Goal: Task Accomplishment & Management: Manage account settings

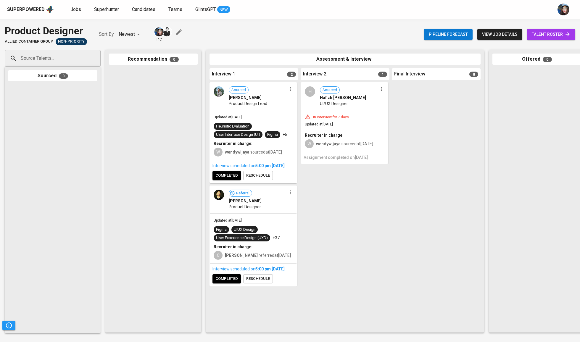
click at [453, 86] on div at bounding box center [436, 205] width 89 height 247
click at [73, 11] on span "Jobs" at bounding box center [75, 10] width 11 height 6
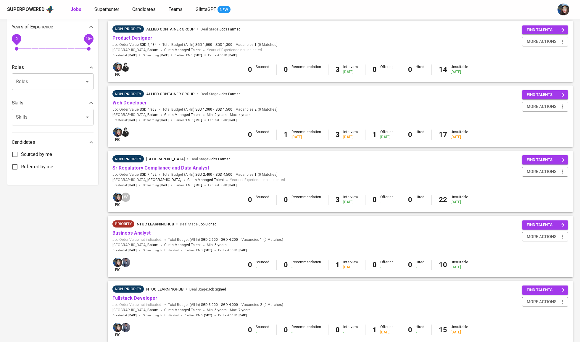
scroll to position [204, 0]
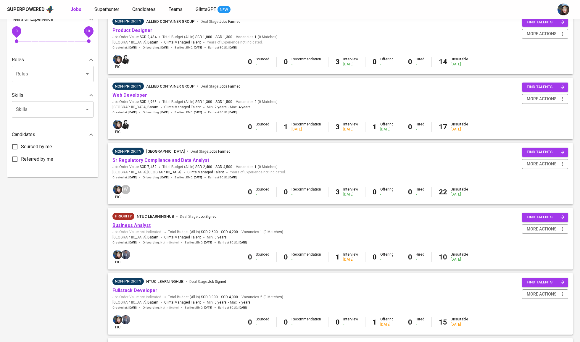
click at [142, 226] on link "Business Analyst" at bounding box center [131, 226] width 38 height 6
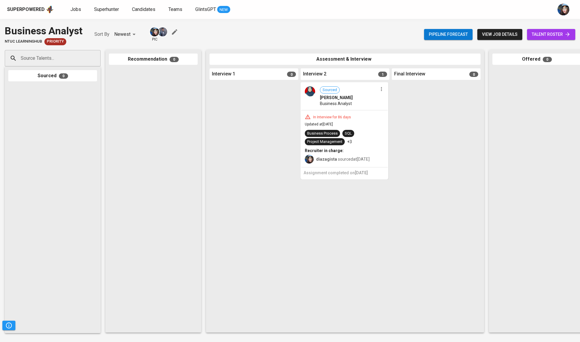
click at [565, 37] on icon at bounding box center [568, 34] width 6 height 6
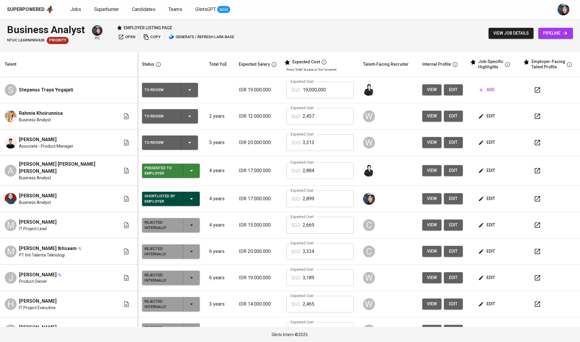
click at [320, 143] on input "3,313" at bounding box center [328, 142] width 51 height 17
click at [422, 136] on td "view edit" at bounding box center [443, 143] width 50 height 26
click at [478, 146] on icon "button" at bounding box center [481, 143] width 6 height 6
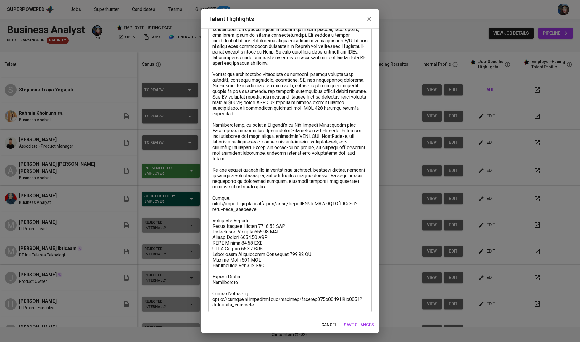
scroll to position [120, 0]
click at [239, 209] on textarea at bounding box center [290, 127] width 155 height 359
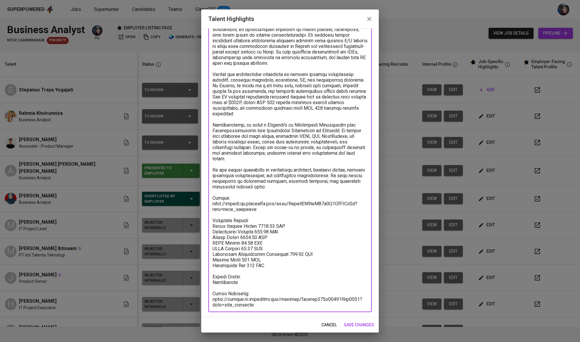
click at [239, 209] on textarea at bounding box center [290, 127] width 155 height 359
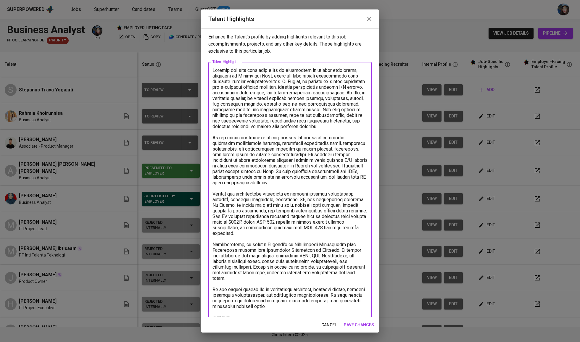
scroll to position [0, 0]
click at [246, 79] on textarea at bounding box center [290, 246] width 155 height 359
click at [266, 82] on textarea at bounding box center [290, 246] width 155 height 359
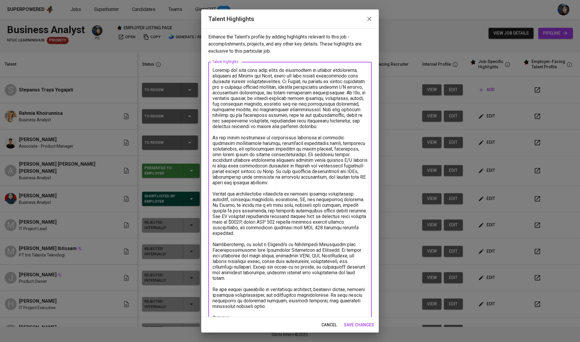
click at [286, 82] on textarea at bounding box center [290, 246] width 155 height 359
click at [284, 128] on textarea at bounding box center [290, 246] width 155 height 359
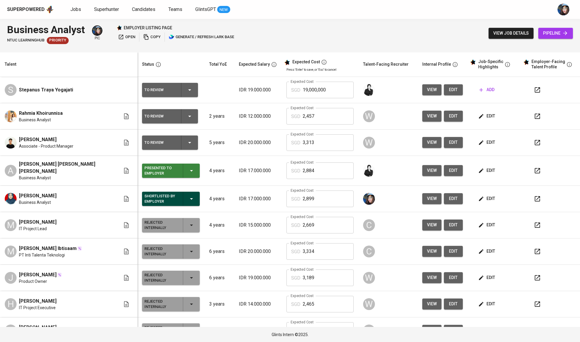
click at [522, 29] on button "view job details" at bounding box center [511, 33] width 45 height 11
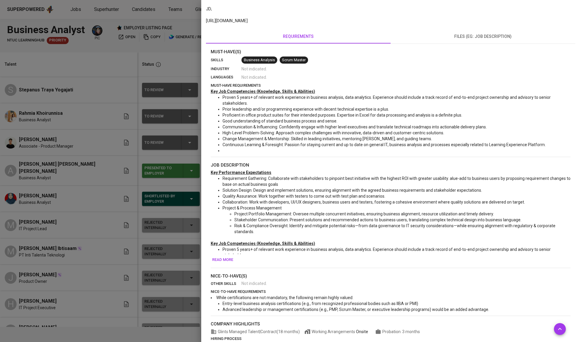
scroll to position [137, 0]
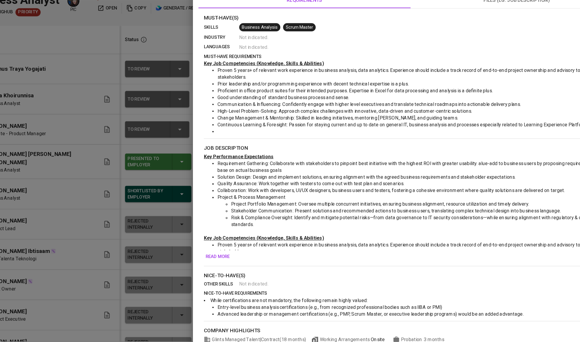
click at [212, 257] on span "Read more" at bounding box center [222, 253] width 21 height 7
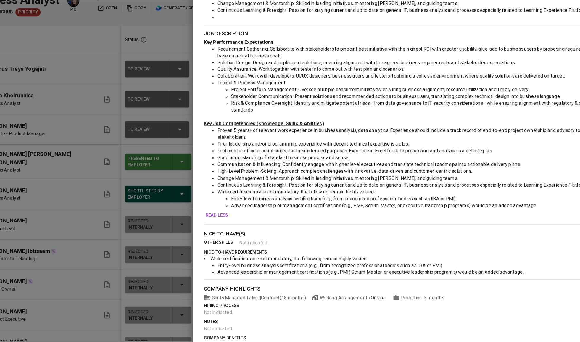
scroll to position [272, 0]
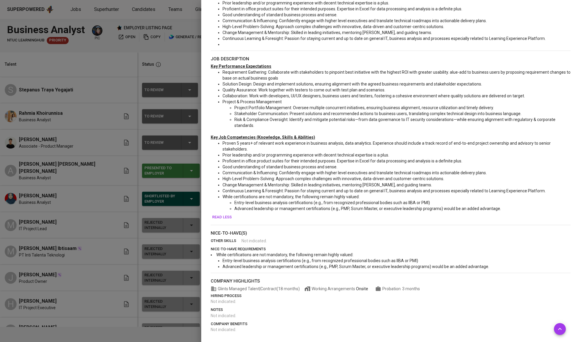
click at [187, 146] on div at bounding box center [290, 171] width 580 height 342
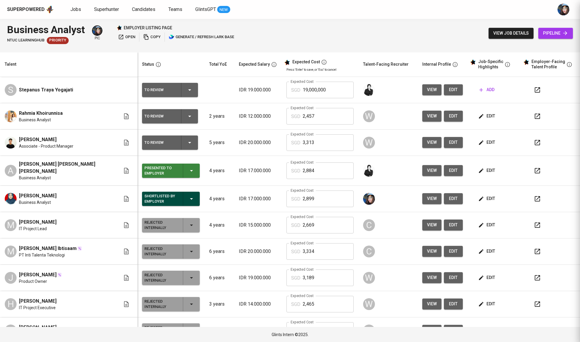
click at [195, 147] on td "To Review" at bounding box center [170, 143] width 67 height 26
click at [489, 144] on span "edit" at bounding box center [488, 142] width 16 height 7
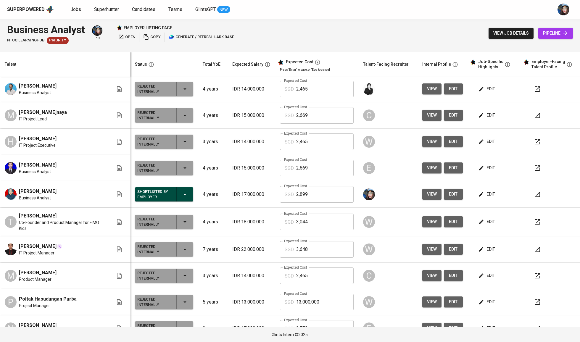
scroll to position [189, 0]
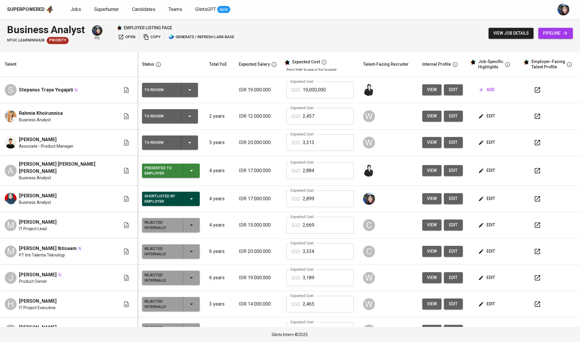
click at [490, 114] on span "edit" at bounding box center [488, 115] width 16 height 7
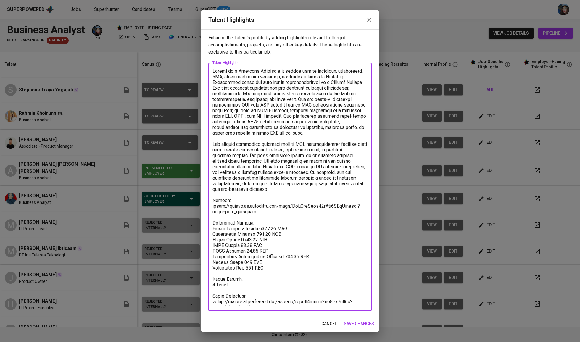
click at [247, 293] on textarea at bounding box center [290, 186] width 155 height 237
click at [289, 292] on textarea at bounding box center [290, 186] width 155 height 237
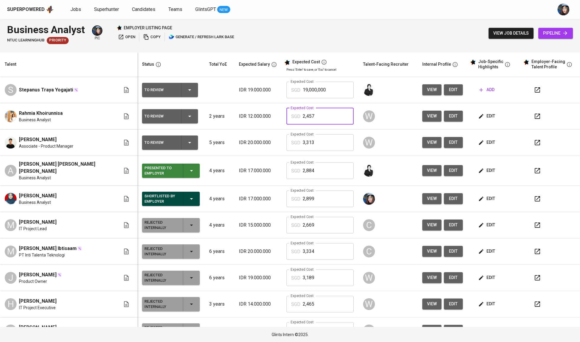
click at [329, 117] on input "2,457" at bounding box center [328, 116] width 51 height 17
click at [342, 124] on input "2,457" at bounding box center [328, 116] width 51 height 17
click at [487, 112] on button "edit" at bounding box center [487, 116] width 20 height 11
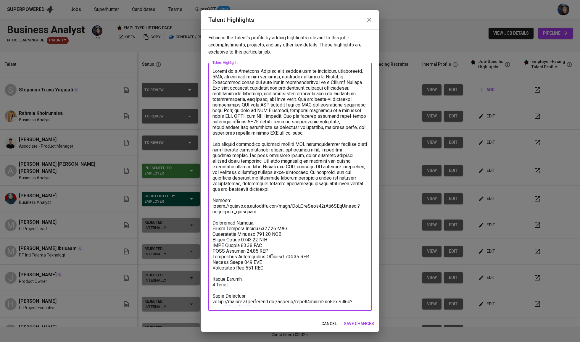
drag, startPoint x: 262, startPoint y: 210, endPoint x: 207, endPoint y: 205, distance: 54.7
click at [207, 205] on div "Enhance the Talent's profile by adding highlights relevant to this job - accomp…" at bounding box center [290, 172] width 178 height 287
click at [231, 197] on textarea at bounding box center [290, 186] width 155 height 237
drag, startPoint x: 259, startPoint y: 305, endPoint x: 206, endPoint y: 286, distance: 56.2
click at [206, 286] on div "Enhance the Talent's profile by adding highlights relevant to this job - accomp…" at bounding box center [290, 172] width 178 height 287
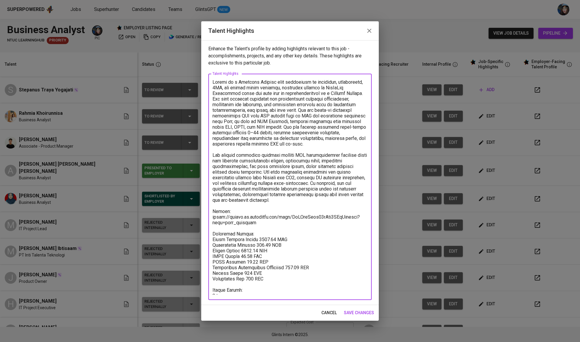
type textarea "Rahmia is a Business Analyst with experience in logistics, warehousing, 3PL, an…"
click at [349, 316] on span "save changes" at bounding box center [359, 312] width 30 height 7
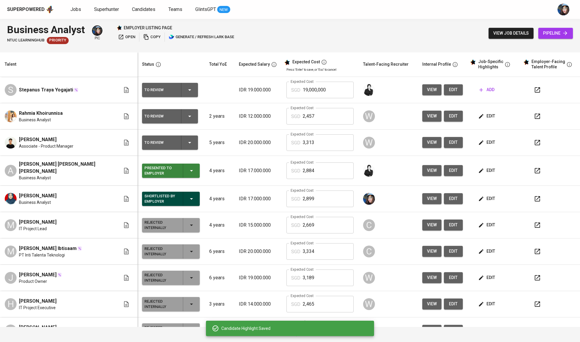
click at [186, 115] on icon "button" at bounding box center [189, 116] width 7 height 7
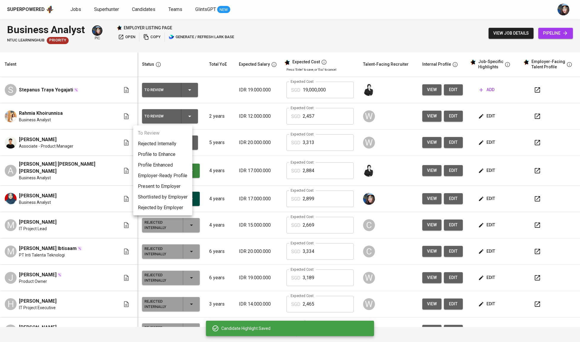
click at [172, 181] on li "Present to Employer" at bounding box center [162, 186] width 59 height 11
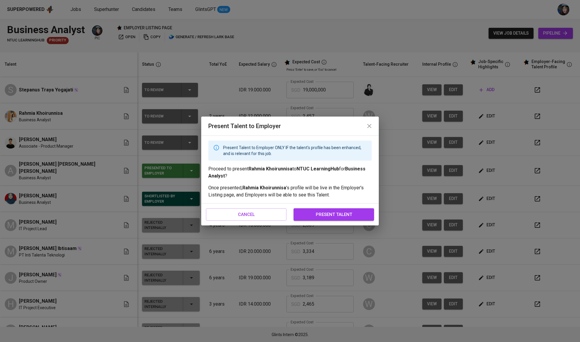
click at [326, 218] on span "present talent" at bounding box center [333, 215] width 67 height 8
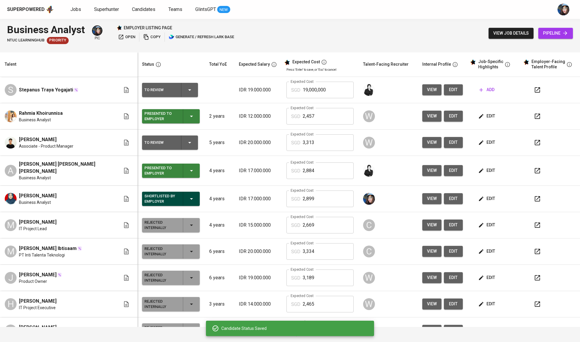
click at [186, 146] on icon "button" at bounding box center [189, 142] width 7 height 7
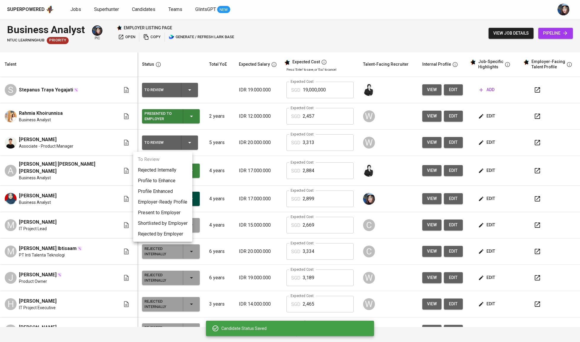
click at [169, 212] on li "Present to Employer" at bounding box center [162, 212] width 59 height 11
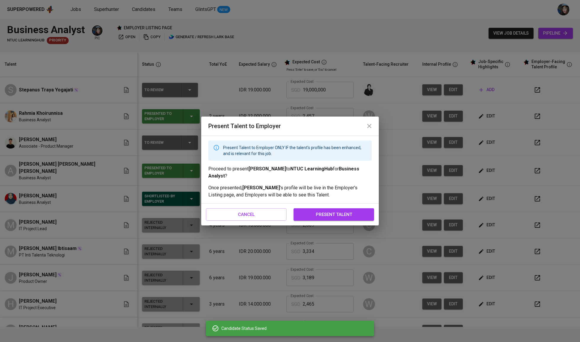
click at [320, 218] on button "present talent" at bounding box center [334, 214] width 81 height 12
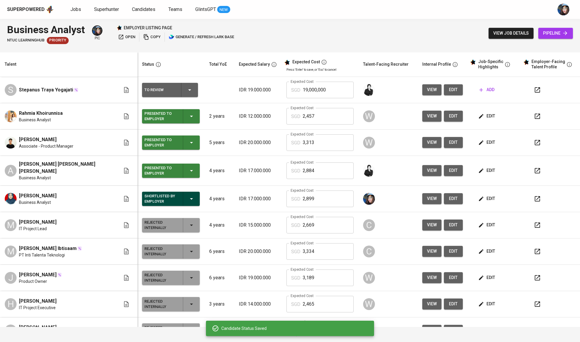
click at [493, 141] on button "edit" at bounding box center [487, 142] width 20 height 11
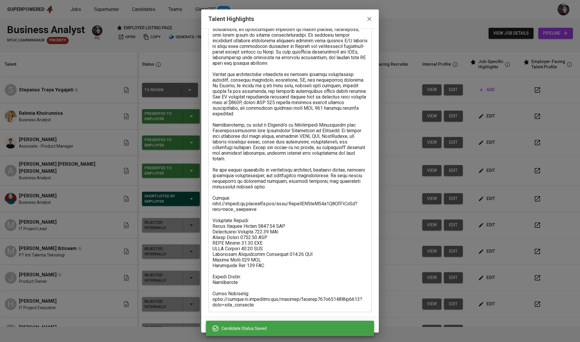
scroll to position [120, 0]
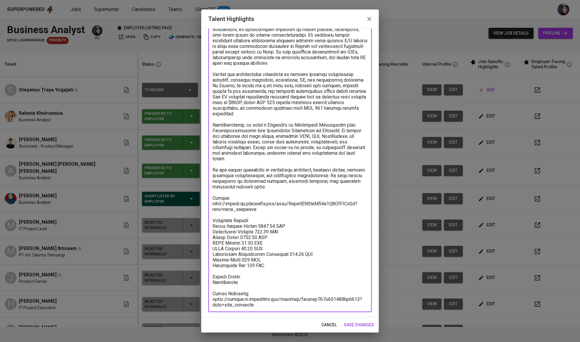
drag, startPoint x: 254, startPoint y: 304, endPoint x: 209, endPoint y: 292, distance: 46.9
click at [209, 292] on div "x Talent Highlights" at bounding box center [289, 127] width 163 height 370
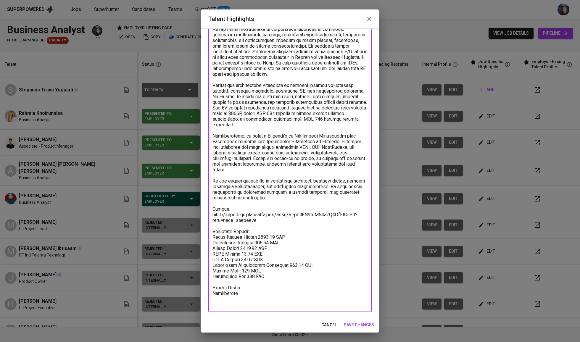
scroll to position [103, 0]
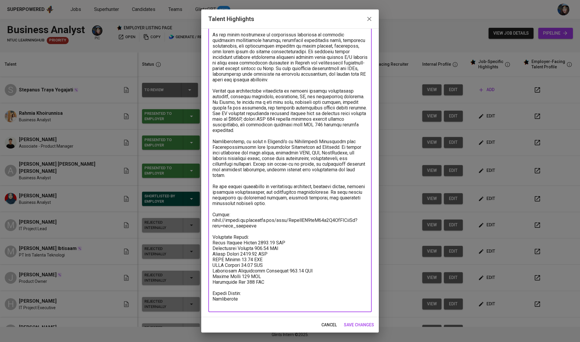
type textarea "Anthony has more than four years of experience in product management, primarily…"
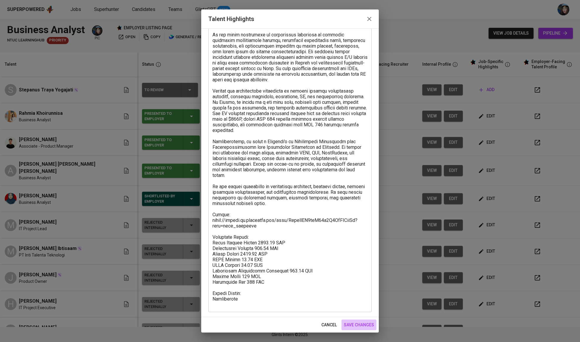
click at [357, 326] on span "save changes" at bounding box center [359, 324] width 30 height 7
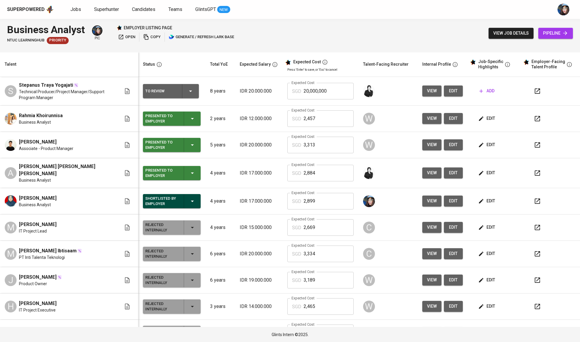
click at [359, 30] on div "Business Analyst NTUC LearningHub Priority pic employer listing page open copy …" at bounding box center [290, 33] width 580 height 29
